Goal: Task Accomplishment & Management: Complete application form

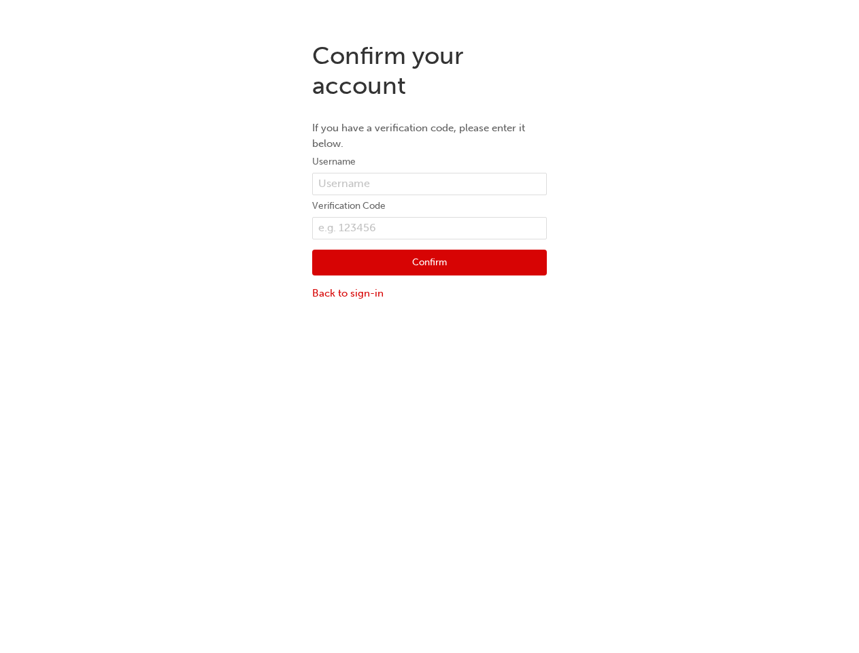
click at [429, 341] on div "Confirm your account If you have a verification code, please enter it below. Us…" at bounding box center [429, 357] width 859 height 653
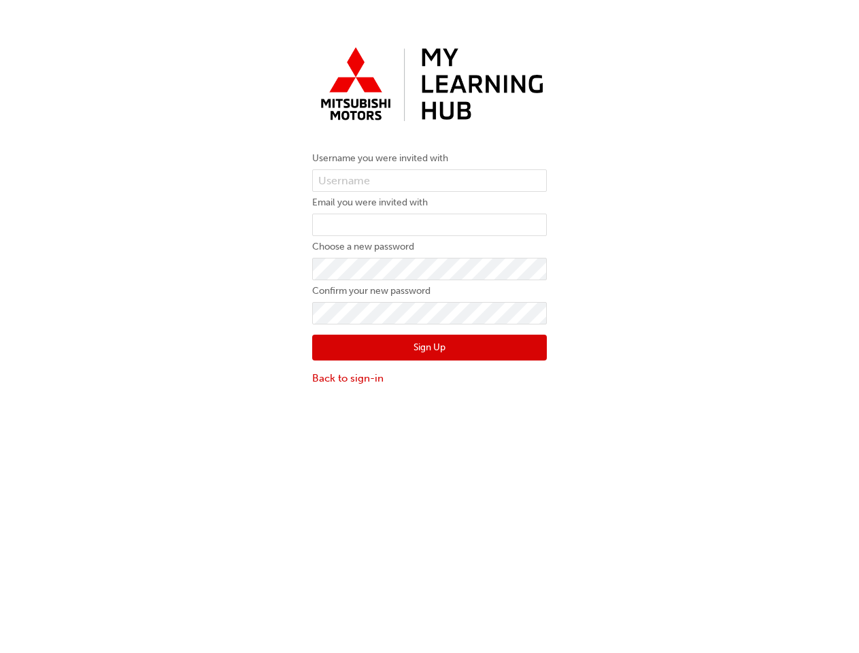
click at [429, 341] on button "Sign Up" at bounding box center [429, 348] width 235 height 26
